Goal: Task Accomplishment & Management: Use online tool/utility

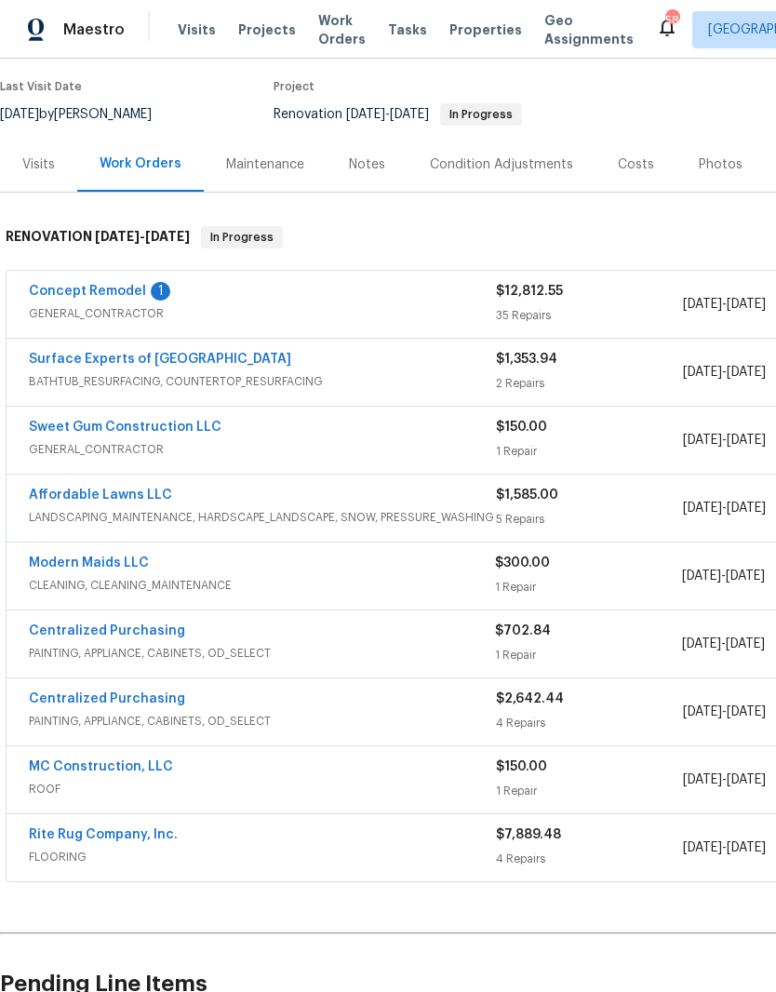
scroll to position [146, 0]
click at [109, 495] on link "Affordable Lawns LLC" at bounding box center [100, 494] width 143 height 13
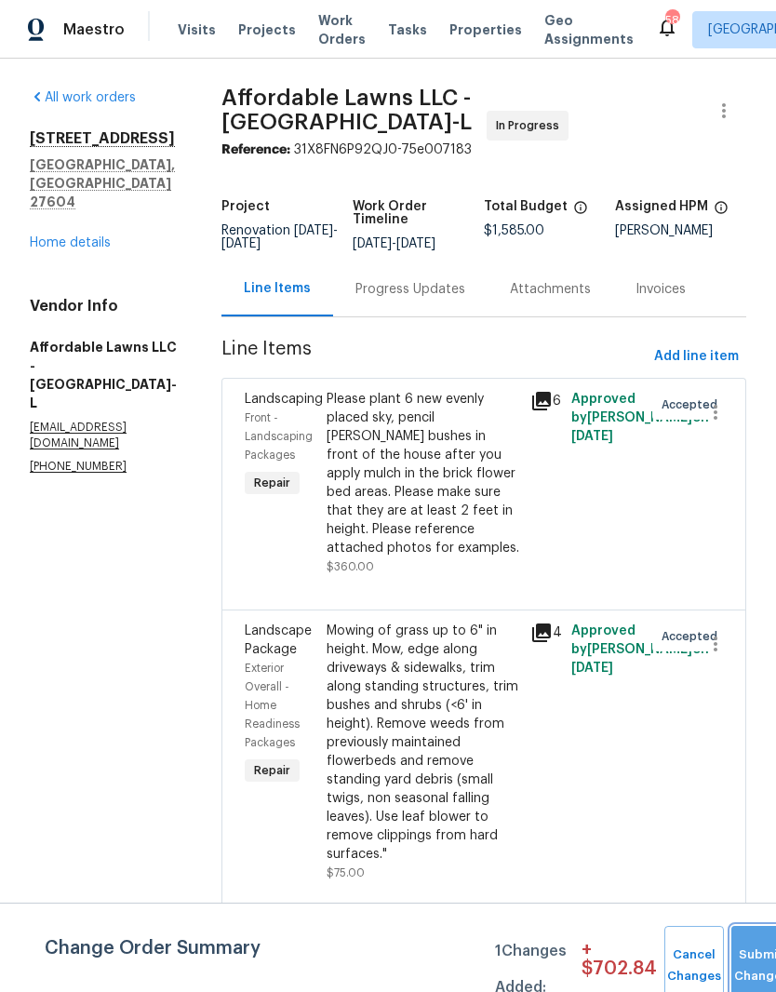
click at [739, 945] on button "Submit Changes" at bounding box center [761, 966] width 60 height 80
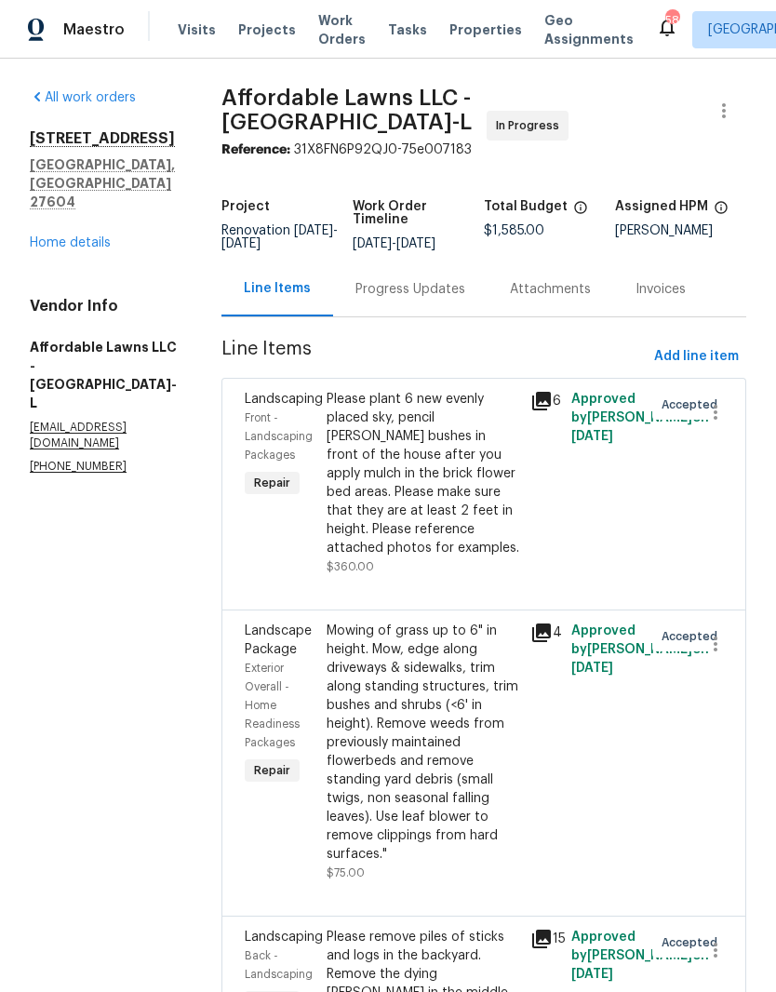
click at [81, 236] on link "Home details" at bounding box center [70, 242] width 81 height 13
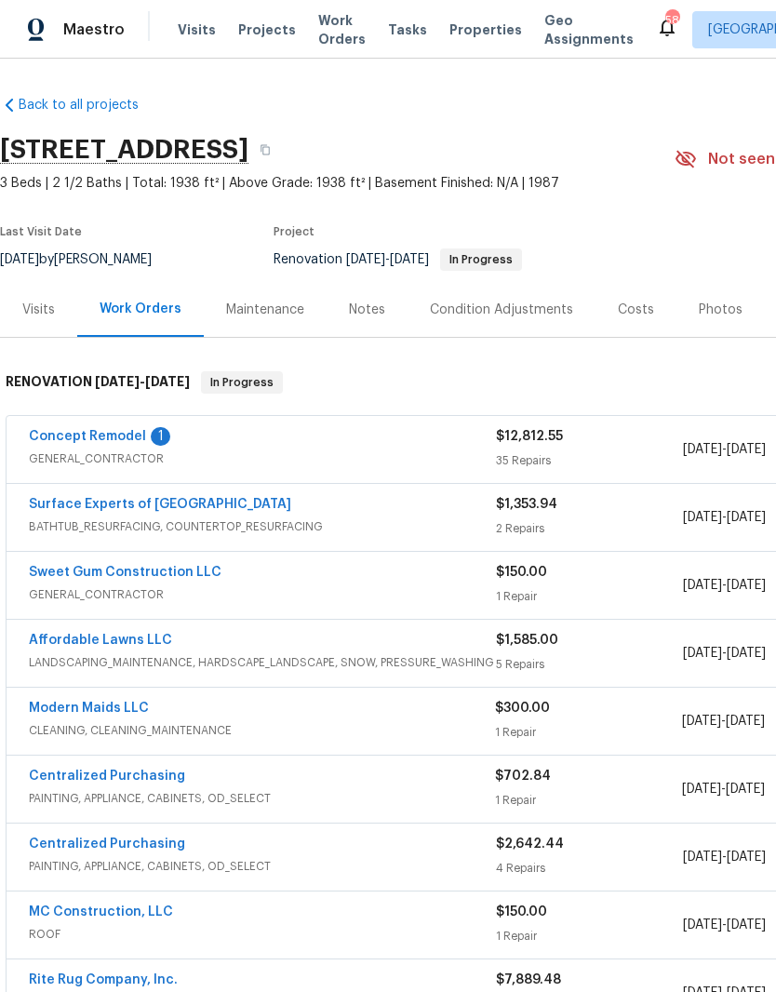
click at [71, 217] on div "Last Visit Date 9/17/2025 by Joseph White Project Renovation 9/8/2025 - 9/20/20…" at bounding box center [315, 248] width 631 height 67
click at [122, 436] on link "Concept Remodel" at bounding box center [87, 436] width 117 height 13
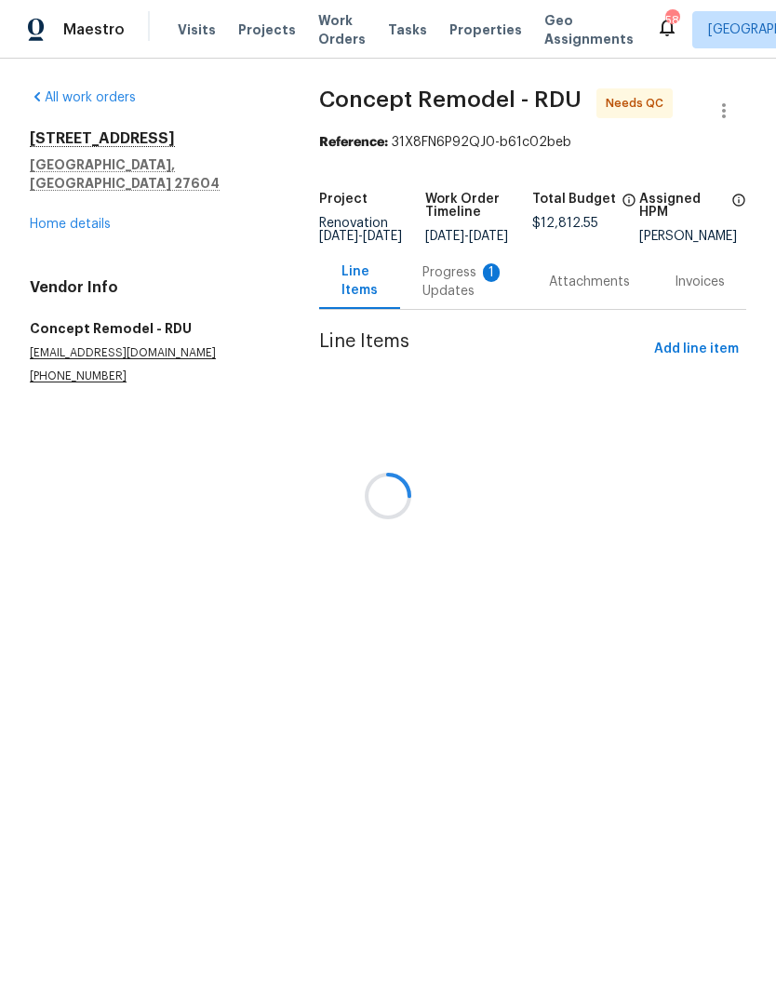
click at [415, 308] on div at bounding box center [388, 496] width 776 height 992
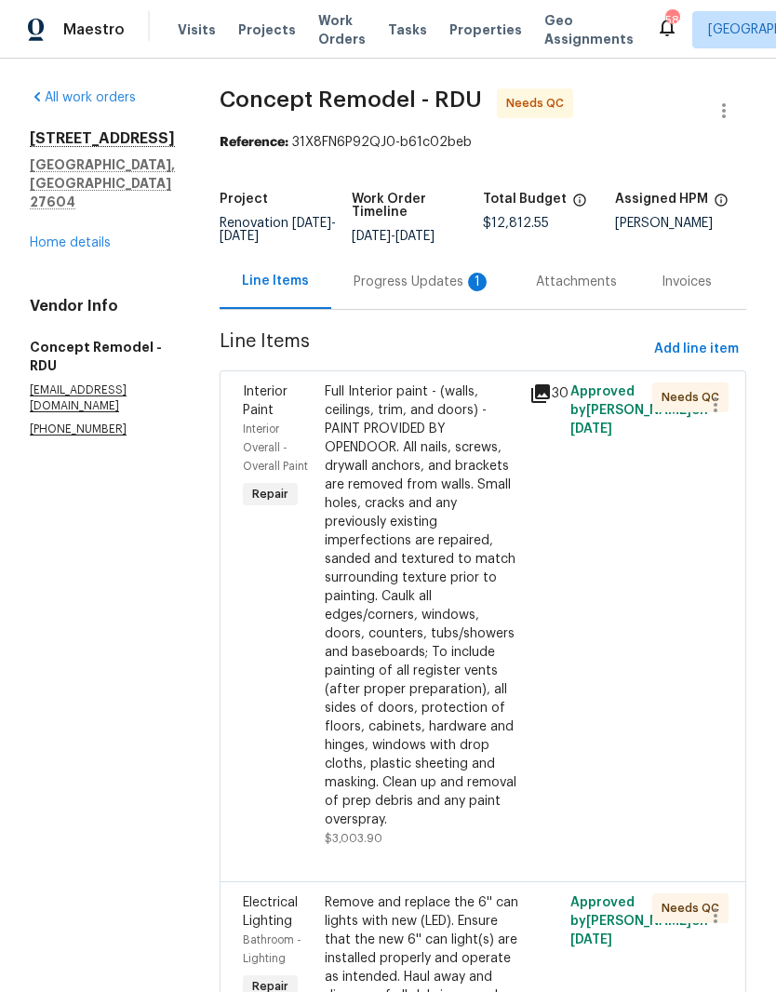
click at [354, 282] on div "Progress Updates 1" at bounding box center [423, 282] width 138 height 19
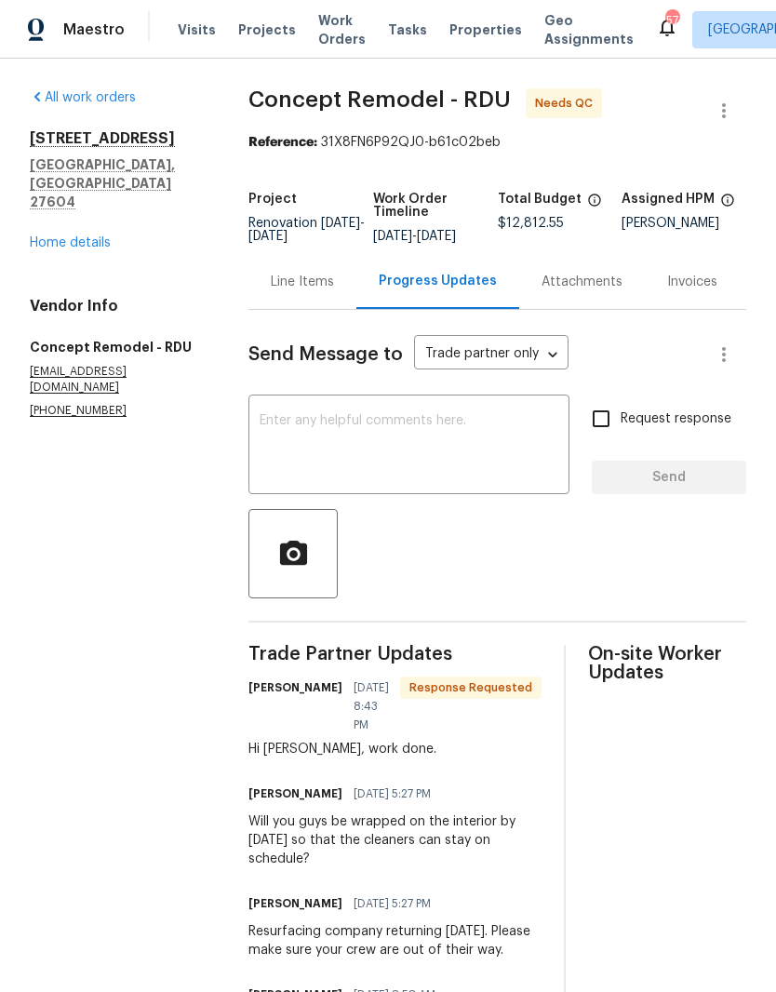
click at [67, 194] on div "6009 River Landings Dr Raleigh, NC 27604 Home details" at bounding box center [117, 190] width 174 height 123
click at [61, 236] on link "Home details" at bounding box center [70, 242] width 81 height 13
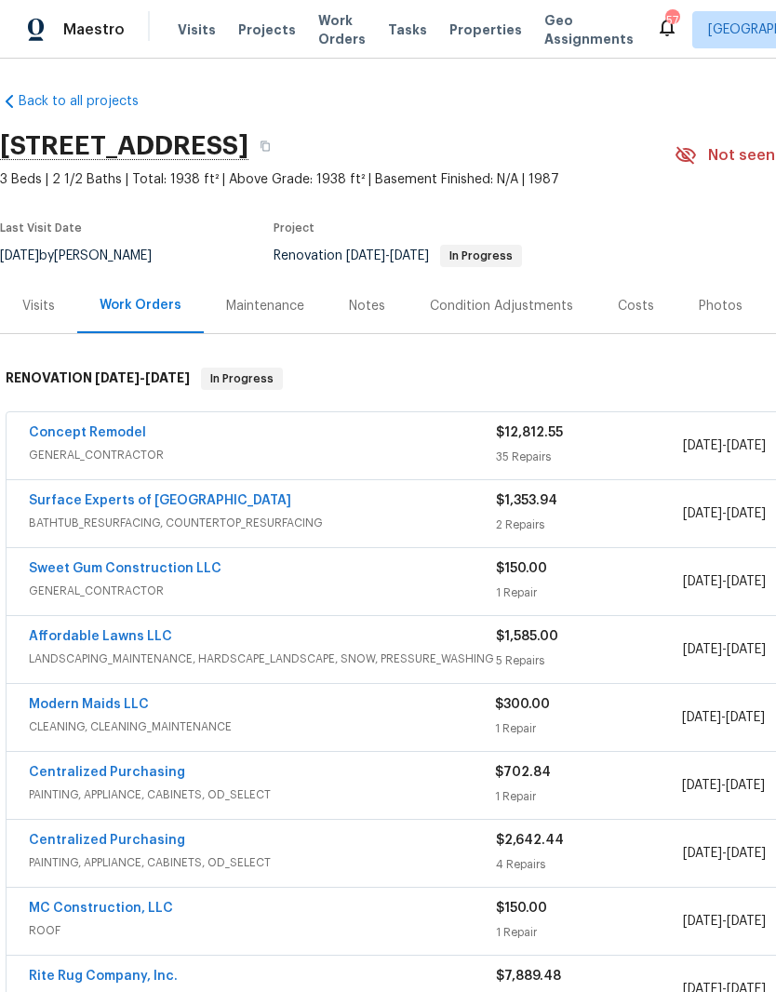
scroll to position [4, 0]
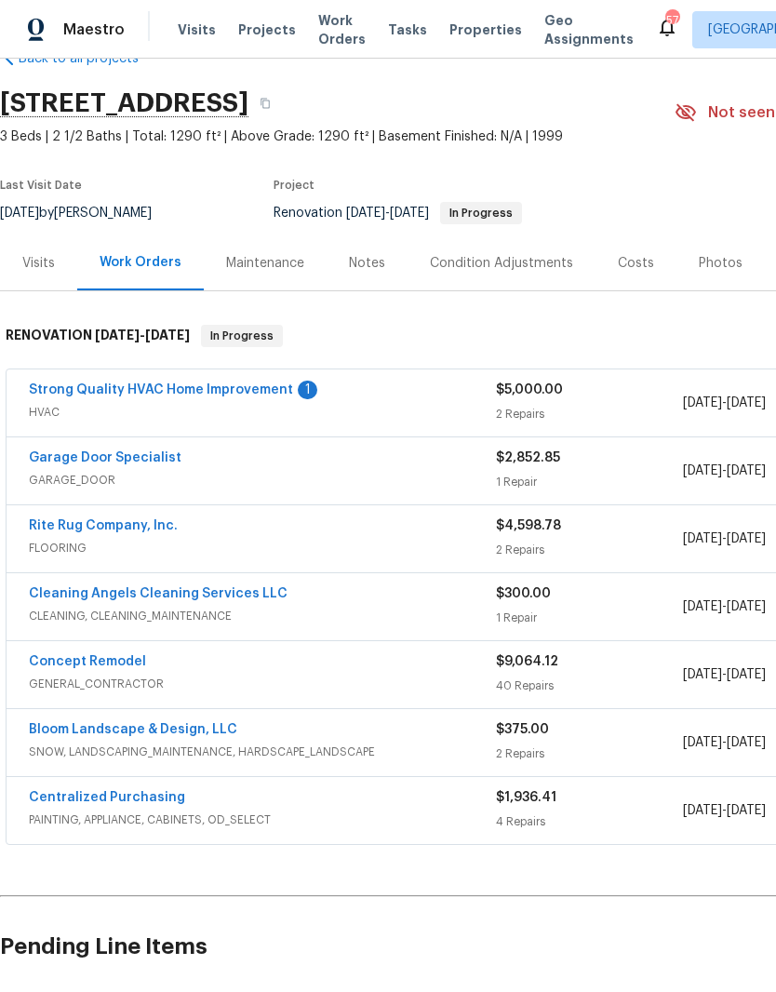
scroll to position [47, 0]
click at [214, 383] on link "Strong Quality HVAC Home Improvement" at bounding box center [161, 389] width 264 height 13
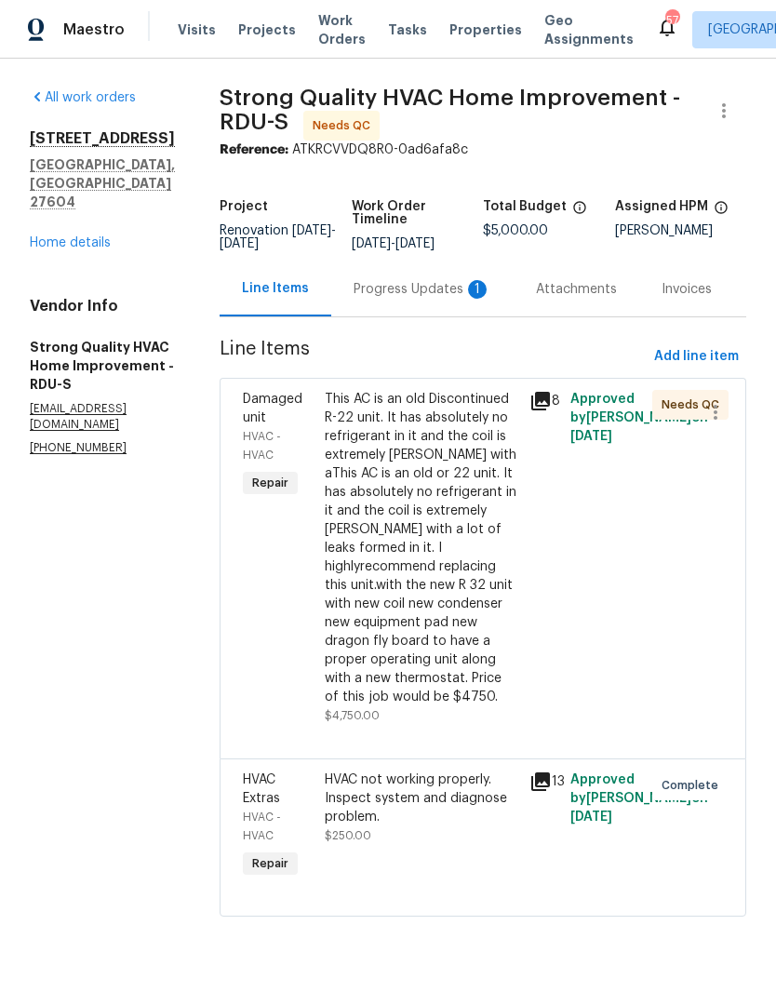
click at [478, 552] on div "This AC is an old Discontinued R-22 unit. It has absolutely no refrigerant in i…" at bounding box center [422, 548] width 194 height 316
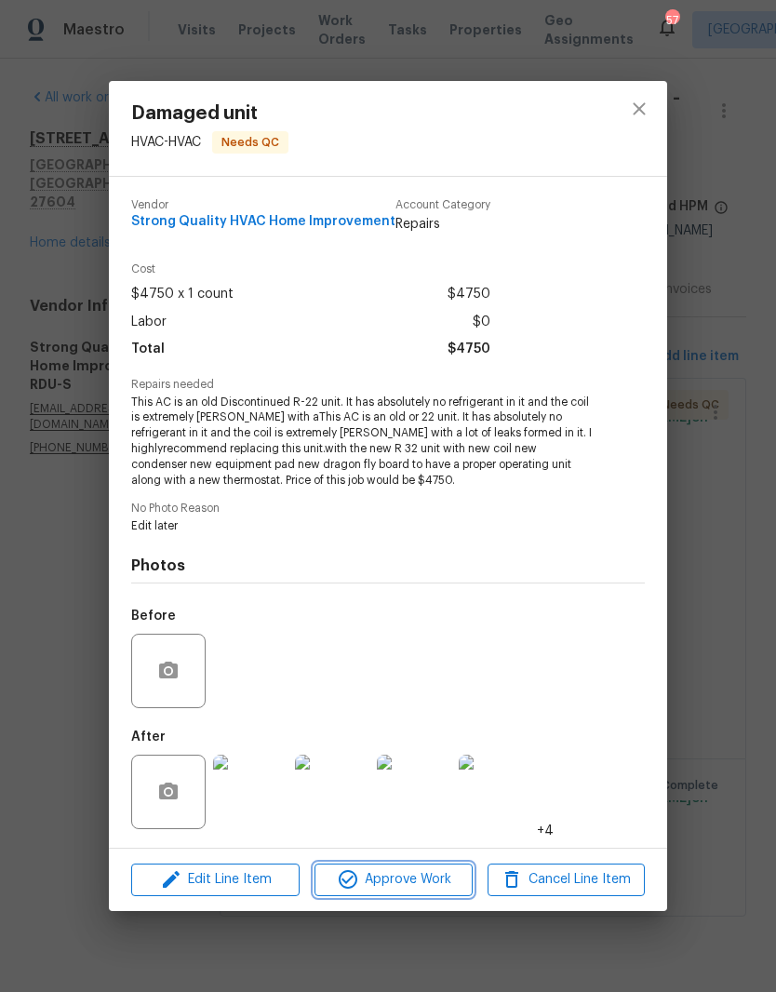
click at [380, 883] on span "Approve Work" at bounding box center [393, 879] width 146 height 23
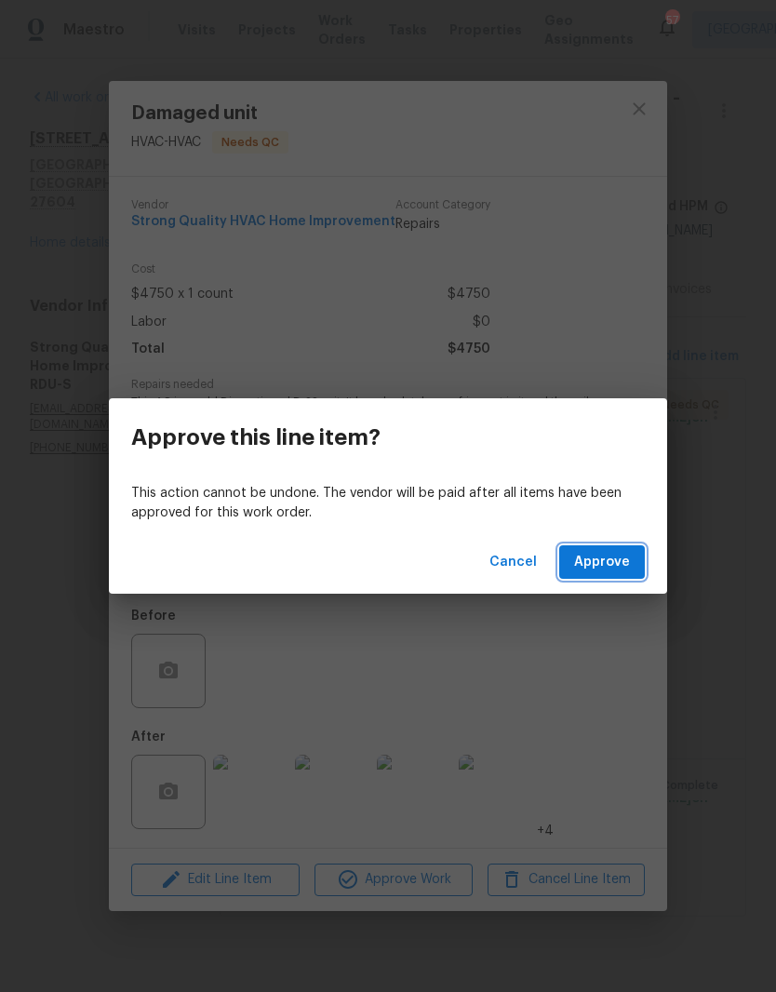
click at [616, 560] on span "Approve" at bounding box center [602, 562] width 56 height 23
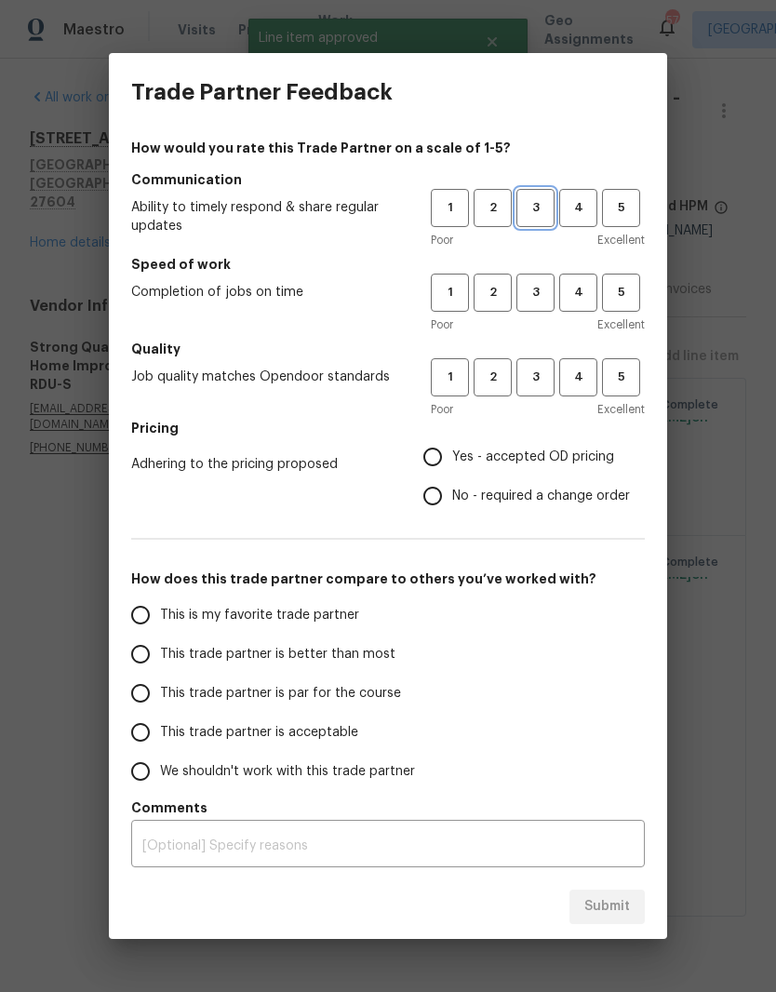
click at [535, 195] on button "3" at bounding box center [535, 208] width 38 height 38
click at [554, 286] on button "3" at bounding box center [535, 293] width 38 height 38
click at [541, 373] on span "3" at bounding box center [535, 377] width 34 height 21
click at [503, 464] on span "Yes - accepted OD pricing" at bounding box center [533, 458] width 162 height 20
click at [452, 464] on input "Yes - accepted OD pricing" at bounding box center [432, 456] width 39 height 39
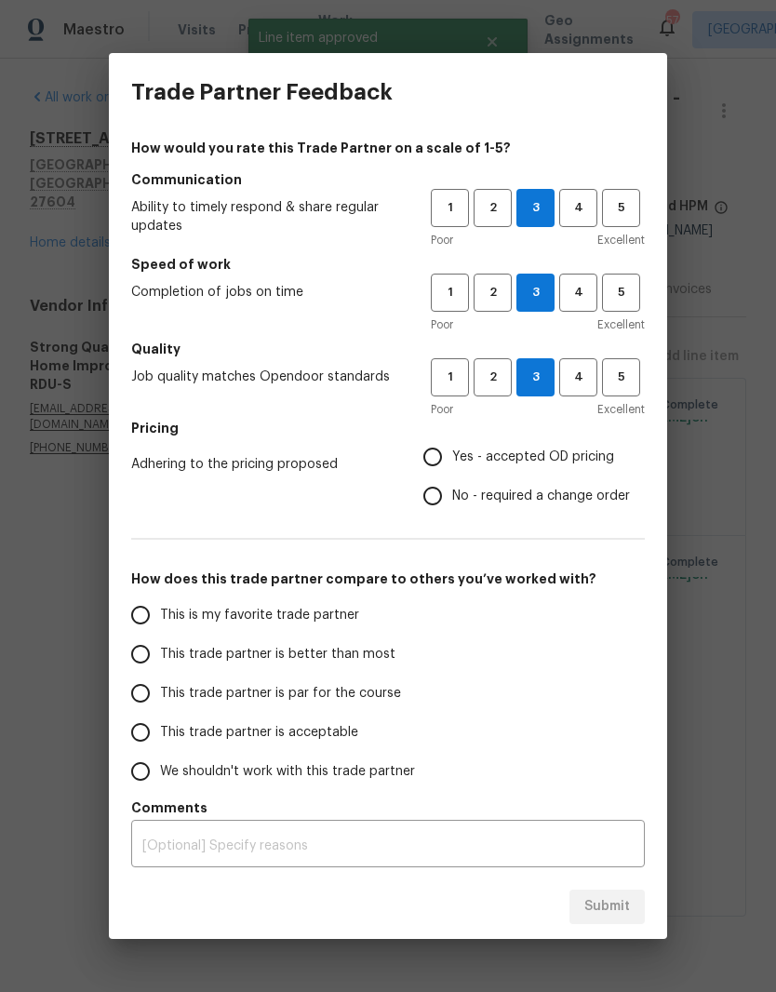
radio input "true"
click at [309, 692] on span "This trade partner is par for the course" at bounding box center [280, 694] width 241 height 20
click at [160, 692] on input "This trade partner is par for the course" at bounding box center [140, 693] width 39 height 39
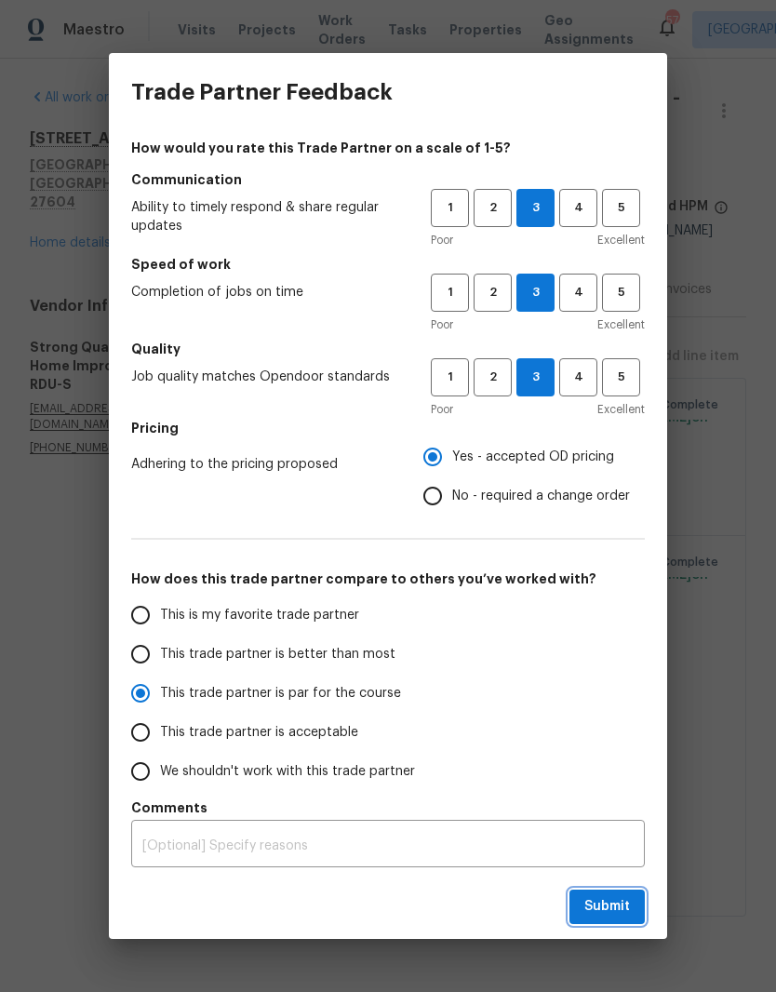
click at [605, 908] on span "Submit" at bounding box center [607, 906] width 46 height 23
radio input "true"
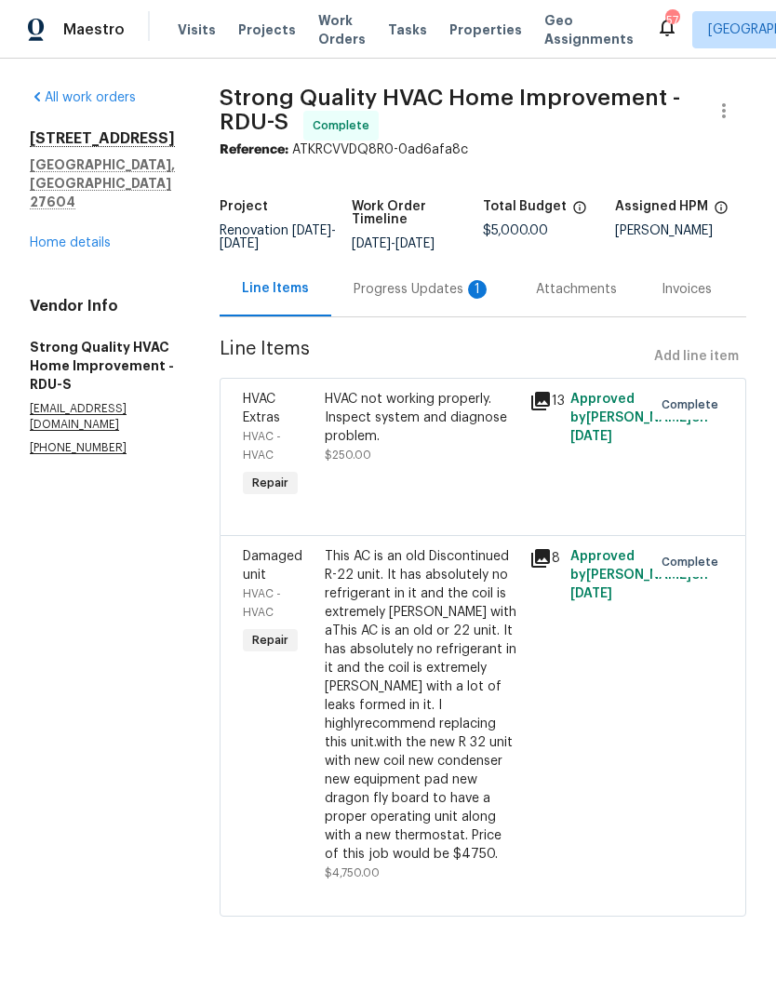
radio input "false"
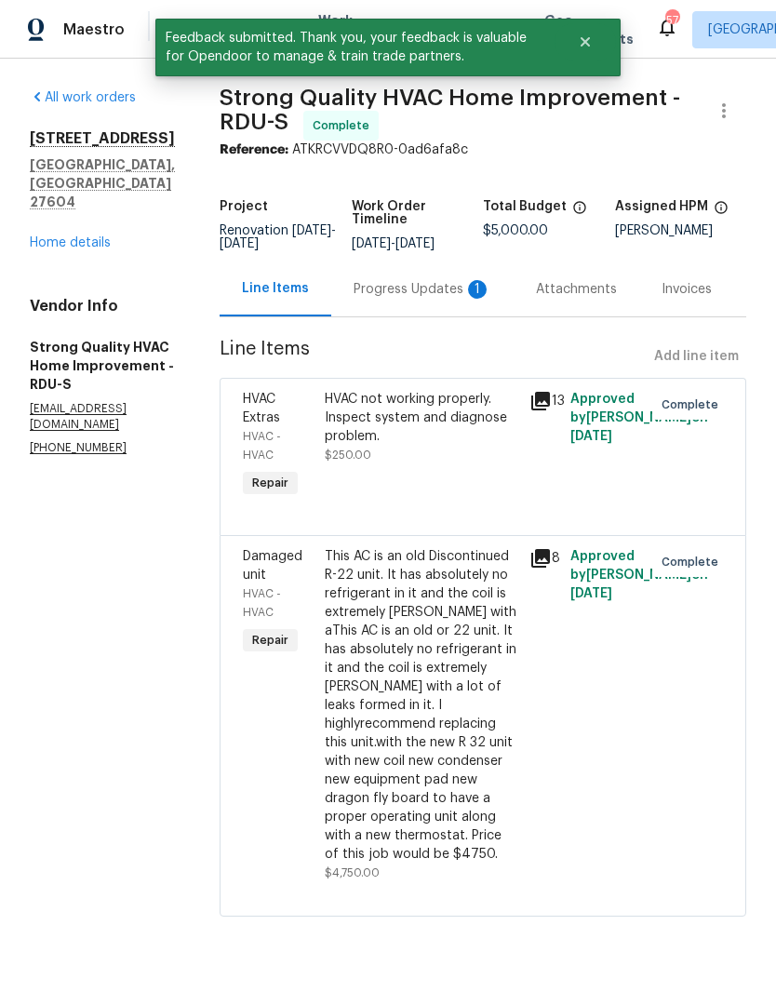
click at [468, 299] on div "Progress Updates 1" at bounding box center [423, 289] width 138 height 19
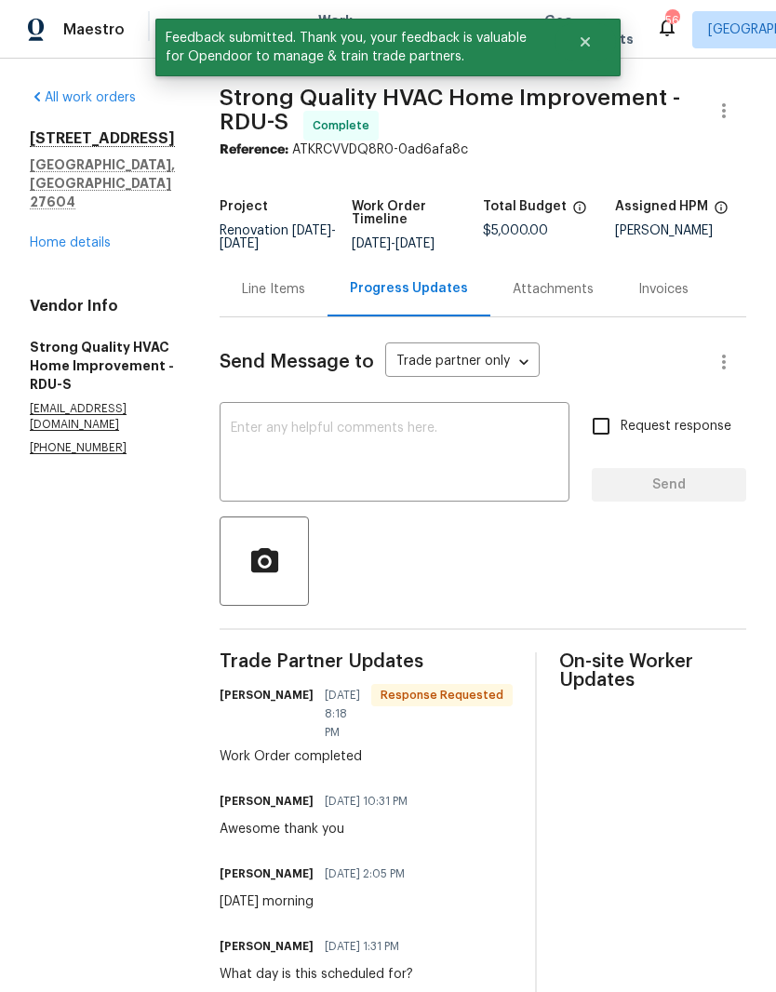
click at [481, 475] on textarea at bounding box center [395, 454] width 328 height 65
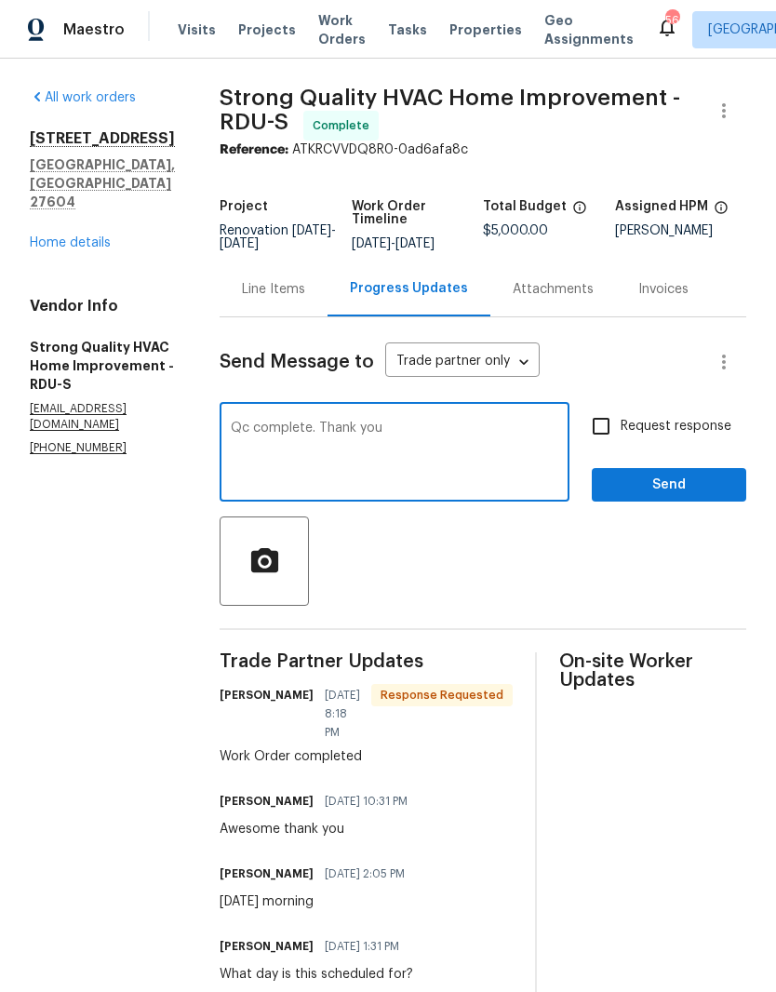
type textarea "Qc complete. Thank you"
click at [687, 497] on span "Send" at bounding box center [669, 485] width 125 height 23
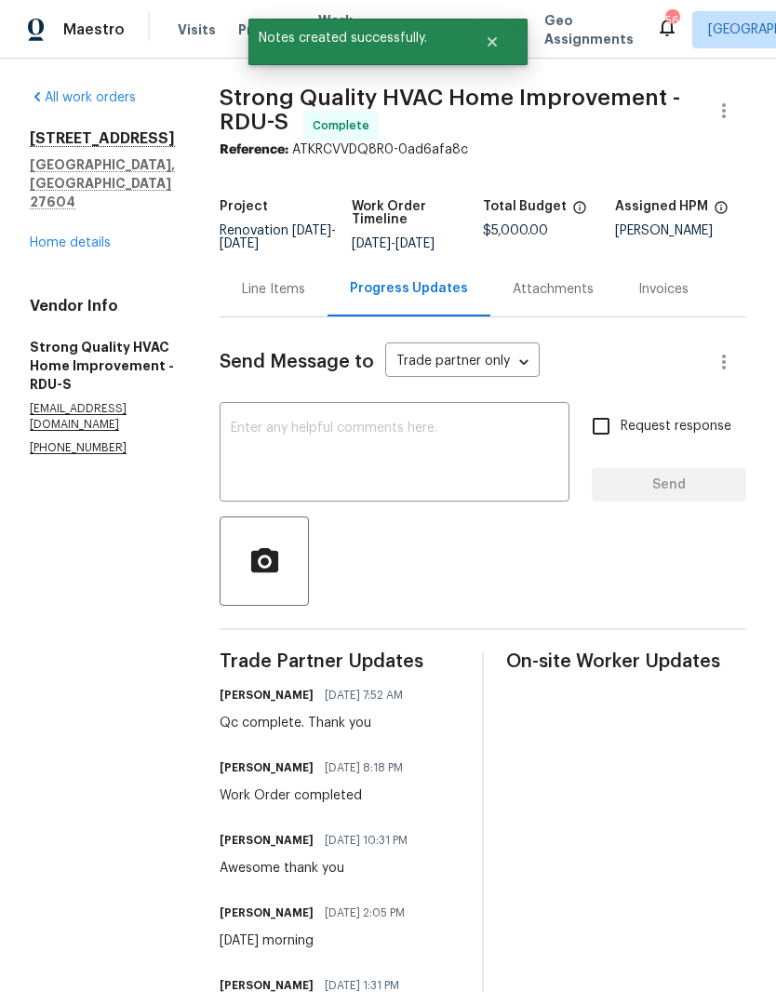
click at [59, 236] on link "Home details" at bounding box center [70, 242] width 81 height 13
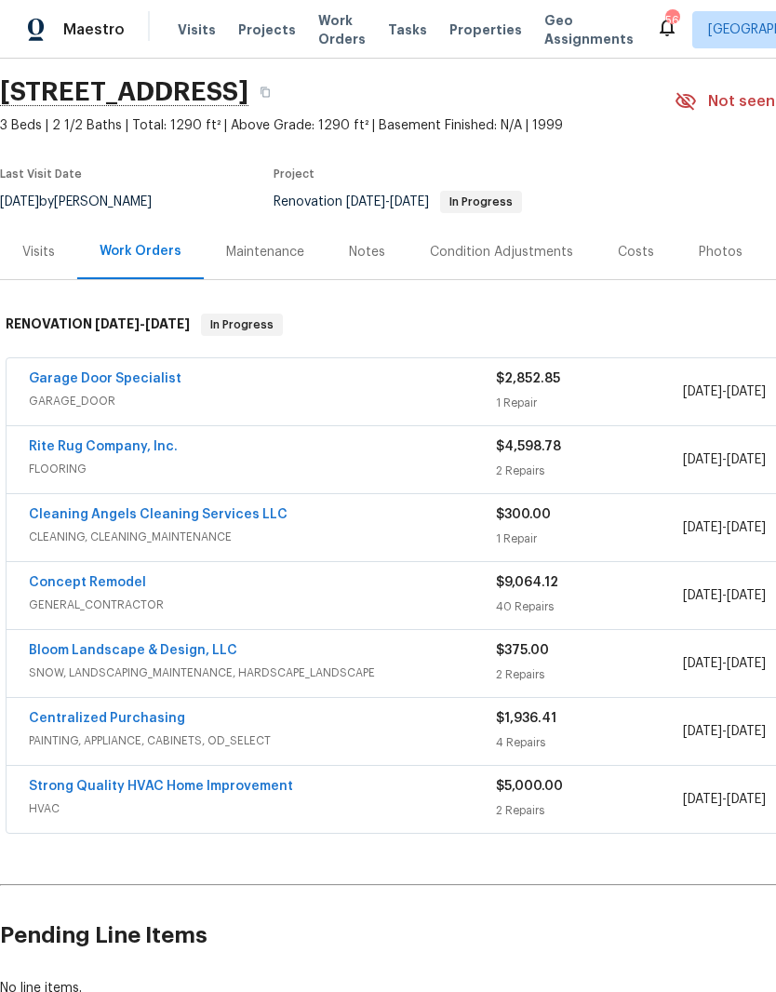
scroll to position [58, 0]
